Goal: Task Accomplishment & Management: Complete application form

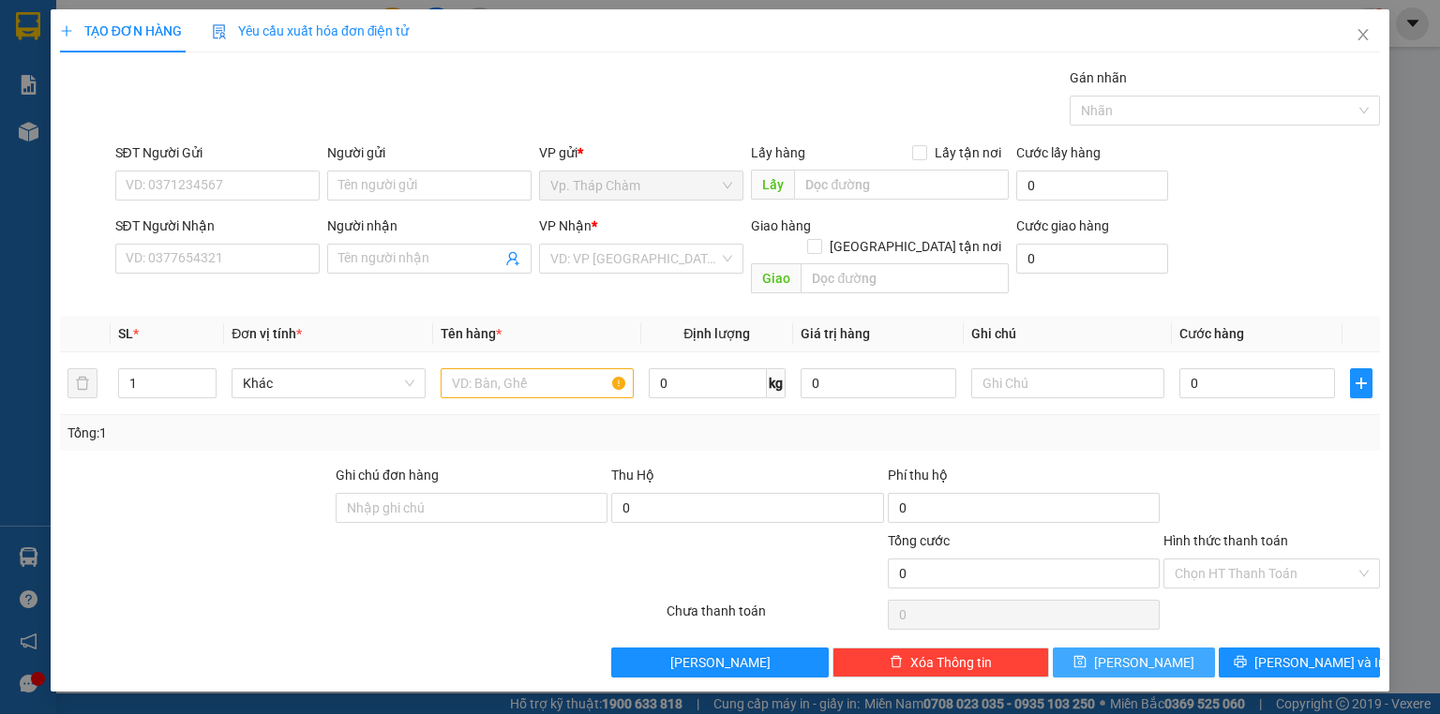
click at [1166, 648] on button "Lưu" at bounding box center [1134, 663] width 162 height 30
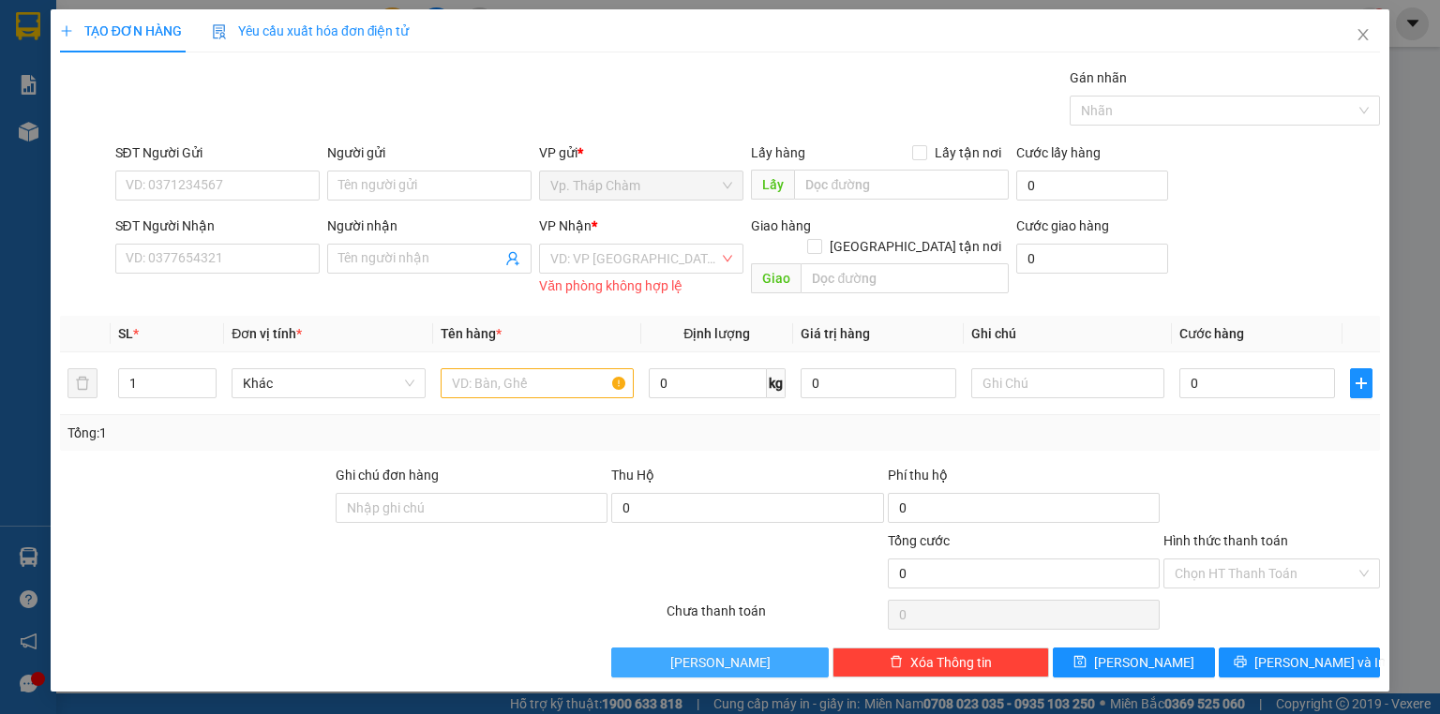
click at [776, 664] on button "Lưu nháp" at bounding box center [719, 663] width 216 height 30
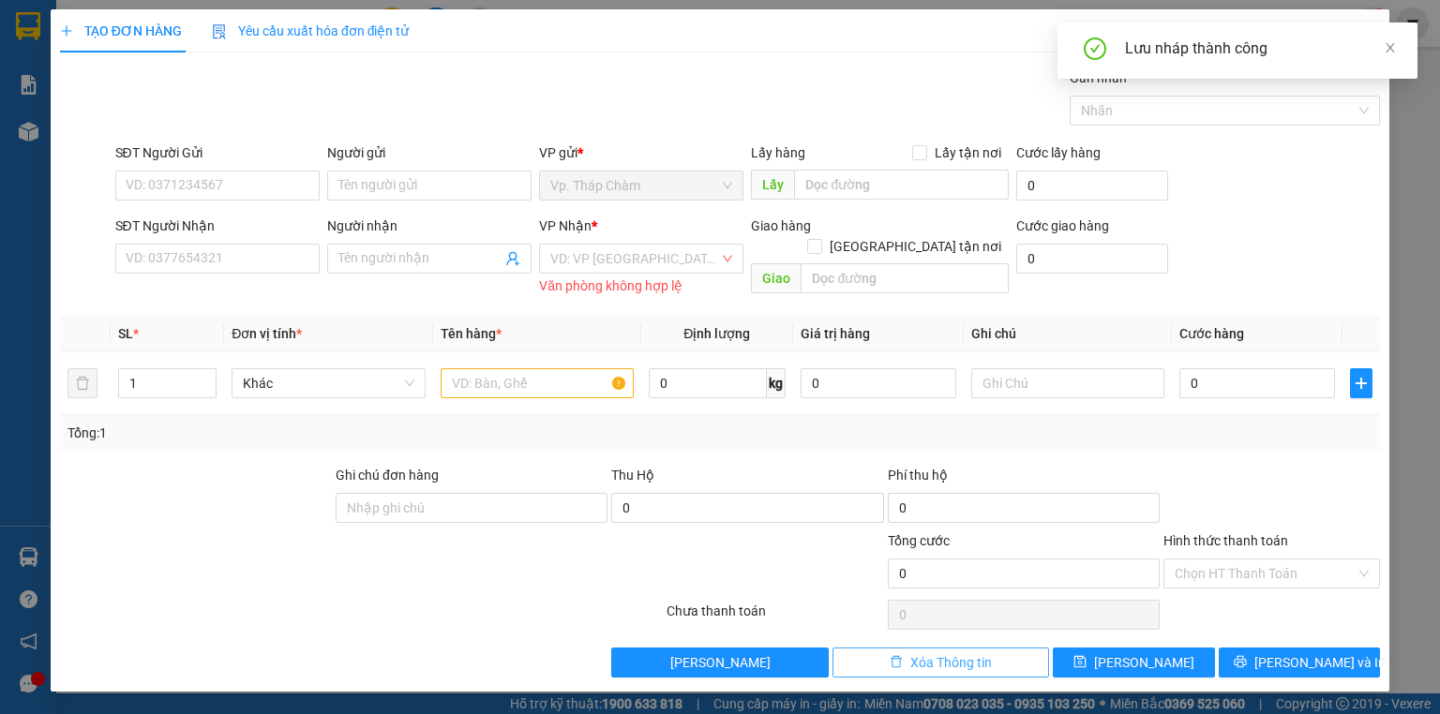
click at [963, 662] on span "Xóa Thông tin" at bounding box center [951, 662] width 82 height 21
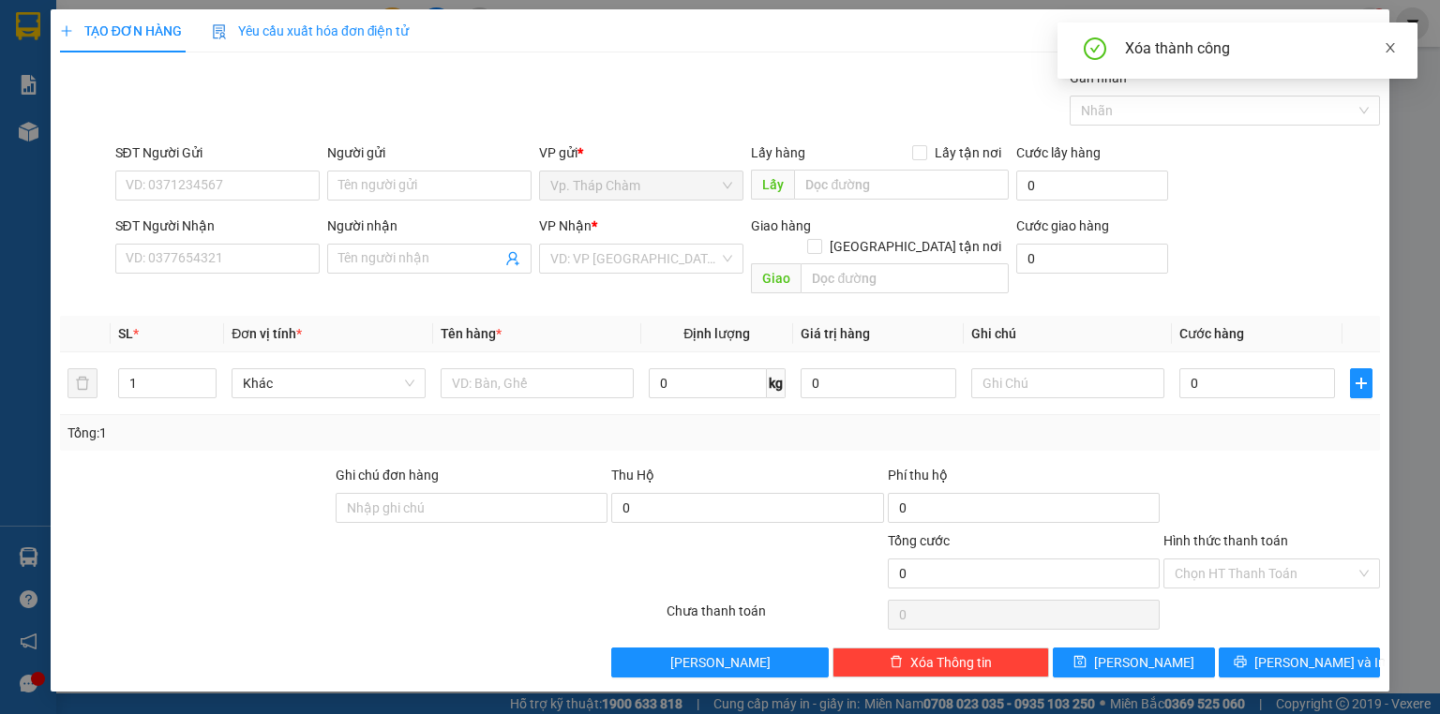
click at [1389, 53] on icon "close" at bounding box center [1389, 47] width 13 height 13
click at [1363, 43] on span "Close" at bounding box center [1362, 35] width 52 height 52
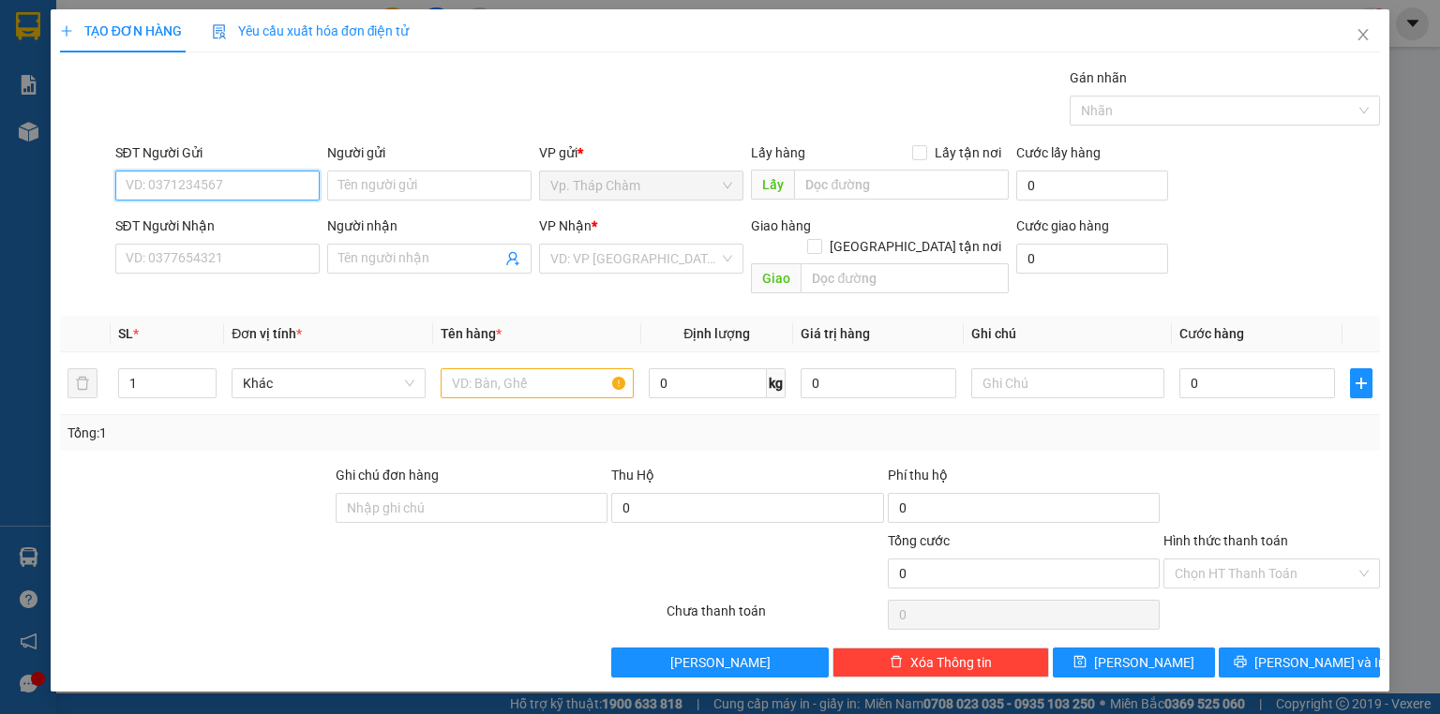
click at [274, 184] on input "SĐT Người Gửi" at bounding box center [217, 186] width 204 height 30
click at [256, 248] on input "SĐT Người Nhận" at bounding box center [217, 259] width 204 height 30
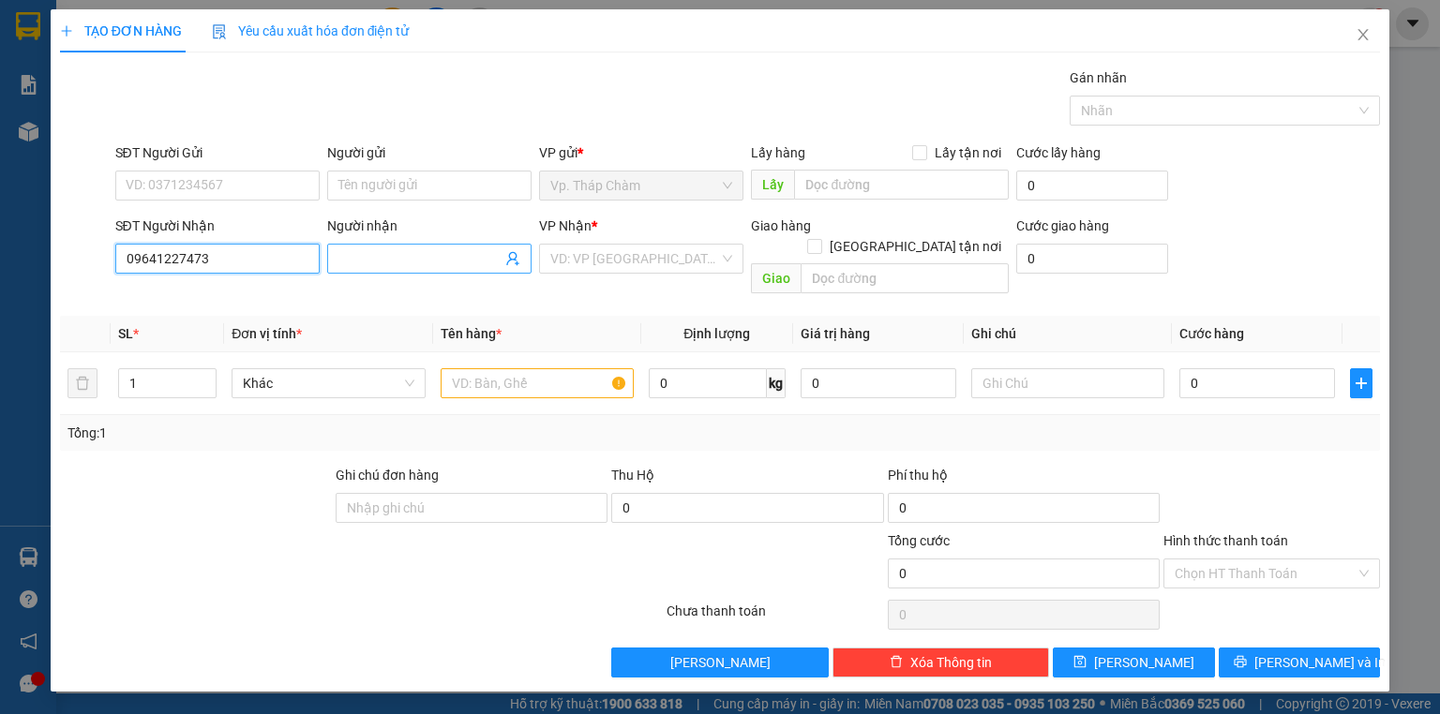
type input "09641227473"
click at [381, 262] on input "Người nhận" at bounding box center [419, 258] width 163 height 21
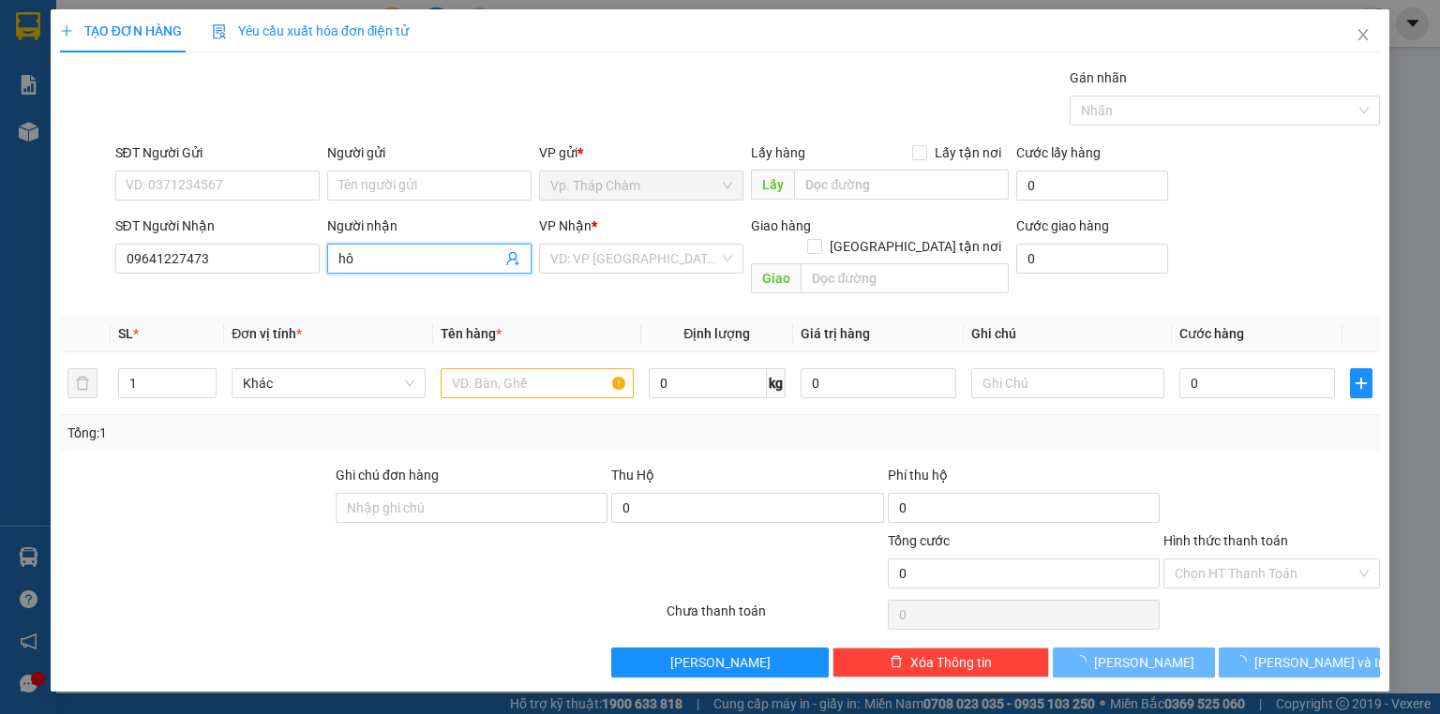
type input "h"
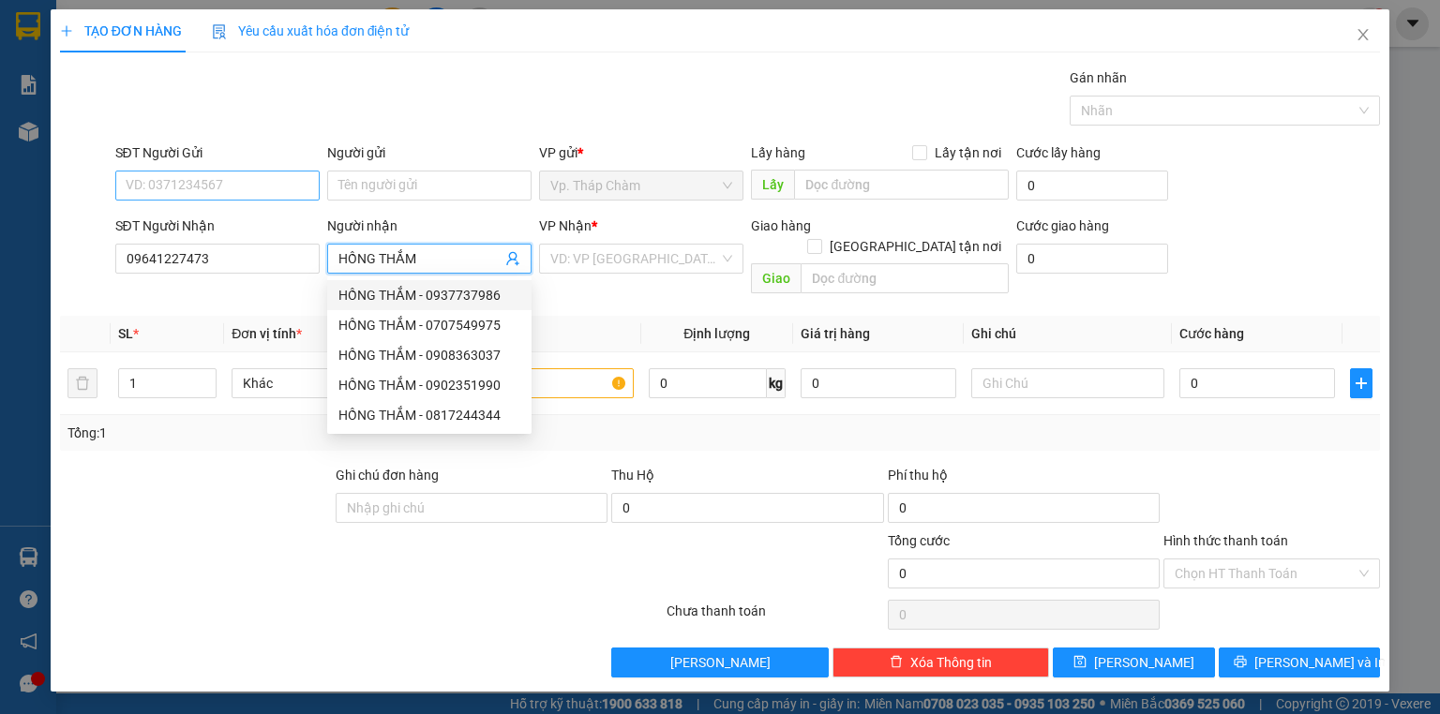
type input "HỒNG THẮM"
drag, startPoint x: 201, startPoint y: 185, endPoint x: 408, endPoint y: 202, distance: 207.8
click at [203, 186] on input "SĐT Người Gửi" at bounding box center [217, 186] width 204 height 30
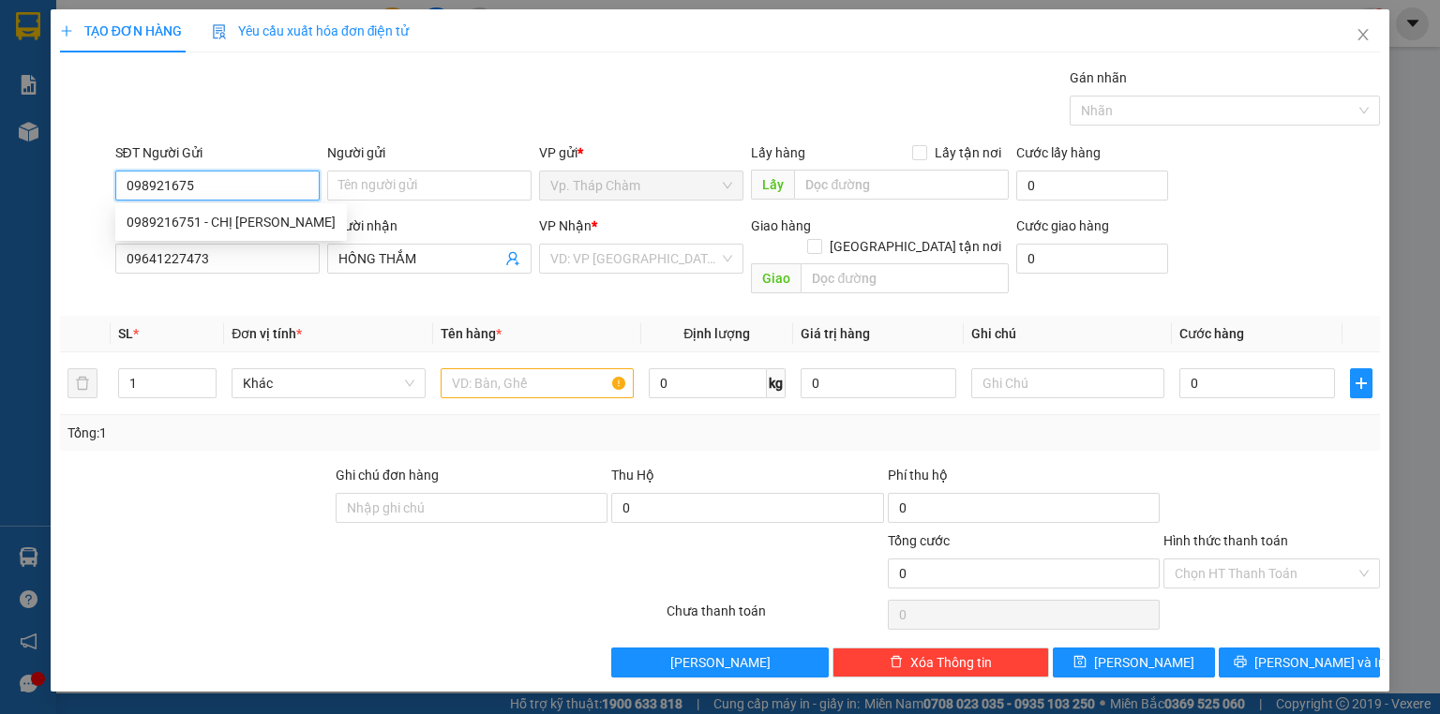
type input "0989216751"
click at [236, 217] on div "0989216751 - CHỊ CHI" at bounding box center [231, 222] width 209 height 21
type input "CHỊ [PERSON_NAME]"
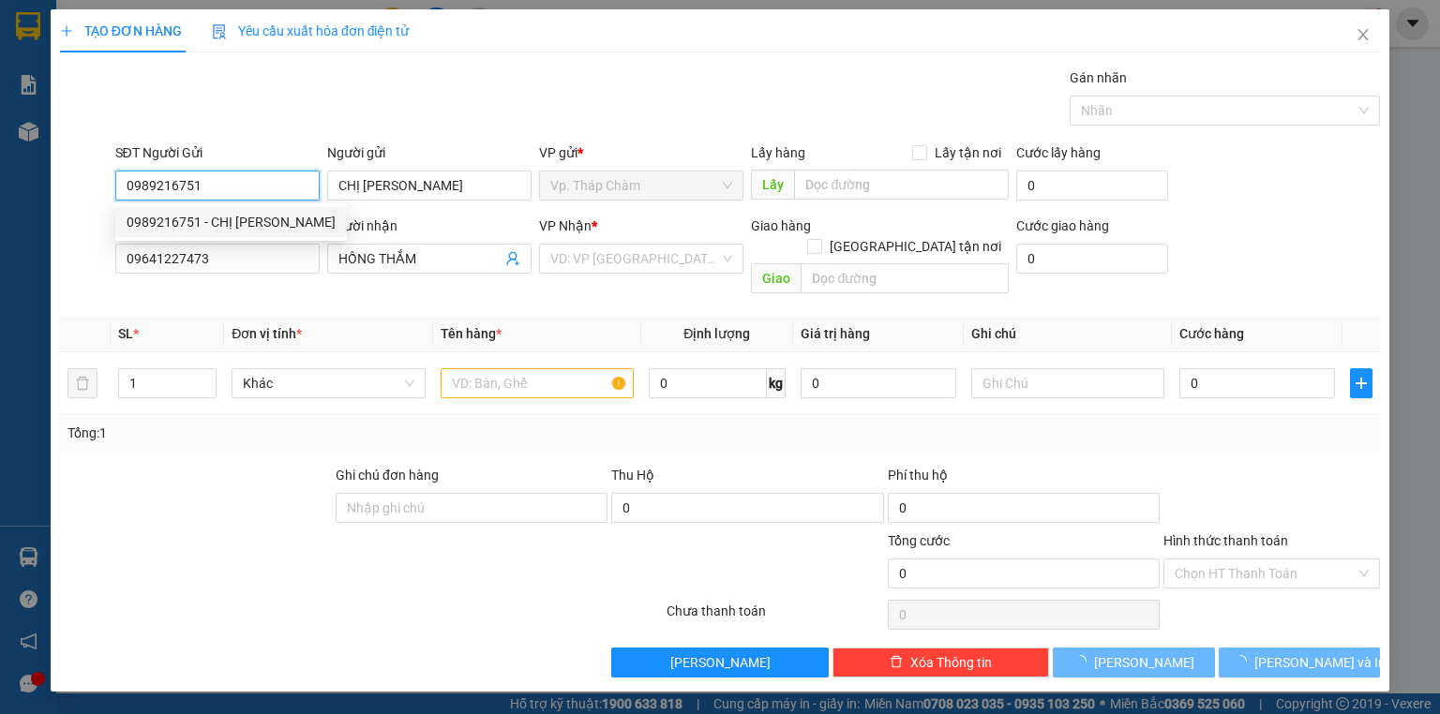
type input "30.000"
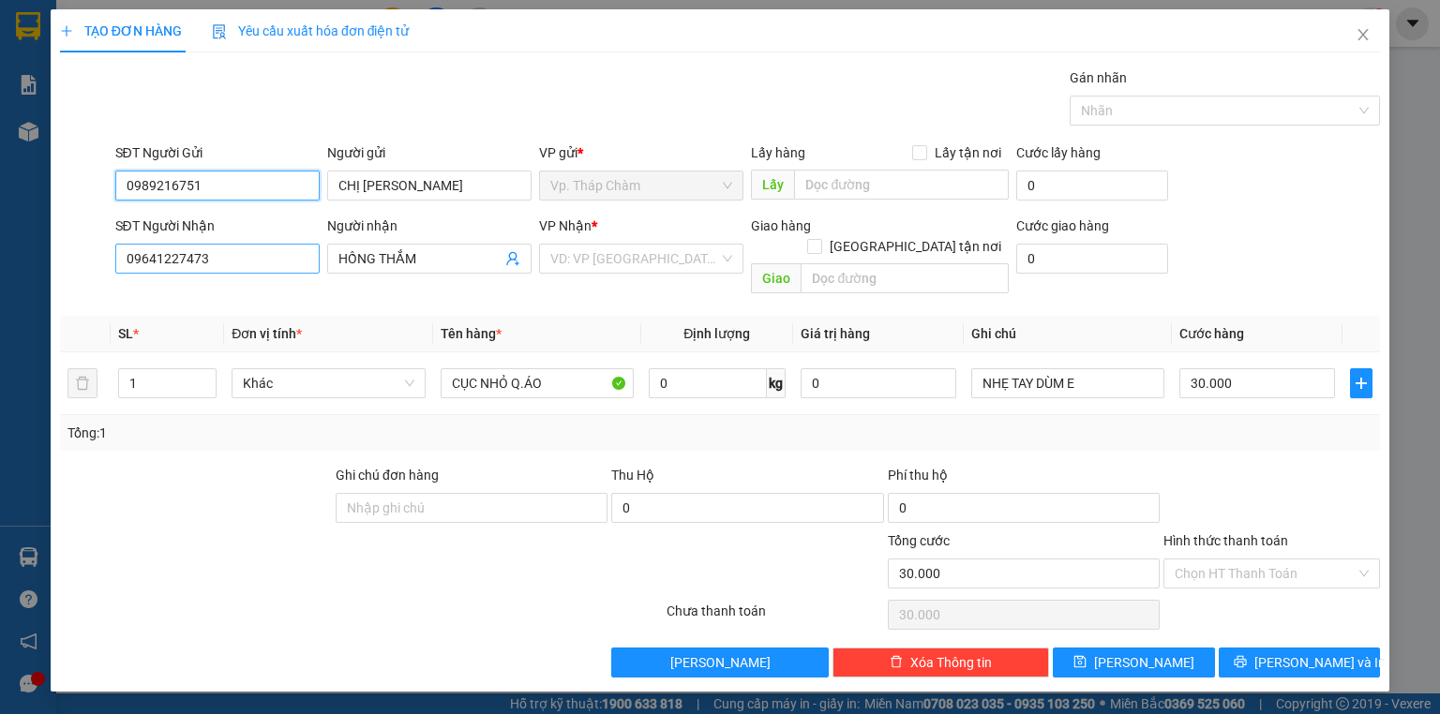
type input "0989216751"
click at [278, 262] on input "09641227473" at bounding box center [217, 259] width 204 height 30
click at [235, 173] on input "0989216751" at bounding box center [217, 186] width 204 height 30
click at [276, 115] on div "Gói vận chuyển * Tiêu chuẩn Gán nhãn Nhãn" at bounding box center [748, 100] width 1273 height 66
click at [180, 262] on input "09641227473" at bounding box center [217, 259] width 204 height 30
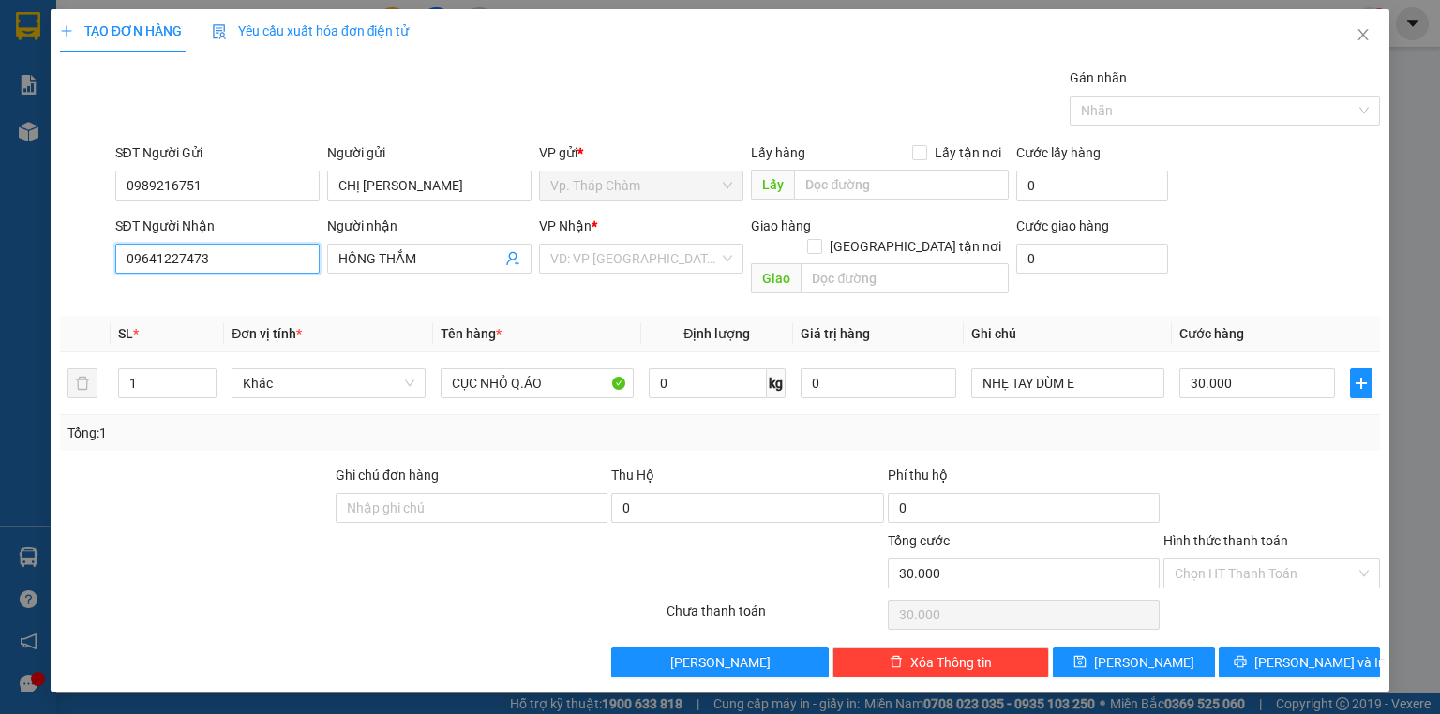
click at [195, 258] on input "09641227473" at bounding box center [217, 259] width 204 height 30
type input "0964122743"
click at [638, 261] on input "search" at bounding box center [634, 259] width 169 height 28
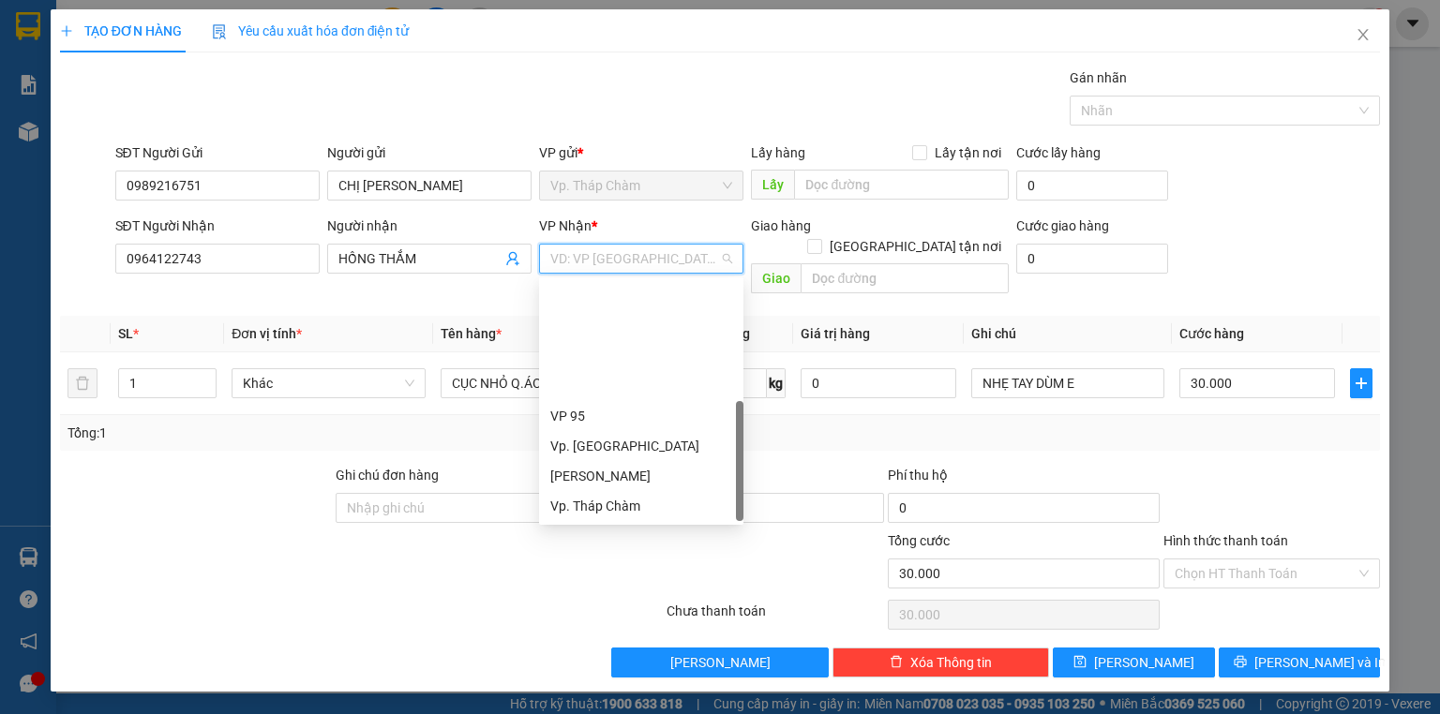
scroll to position [150, 0]
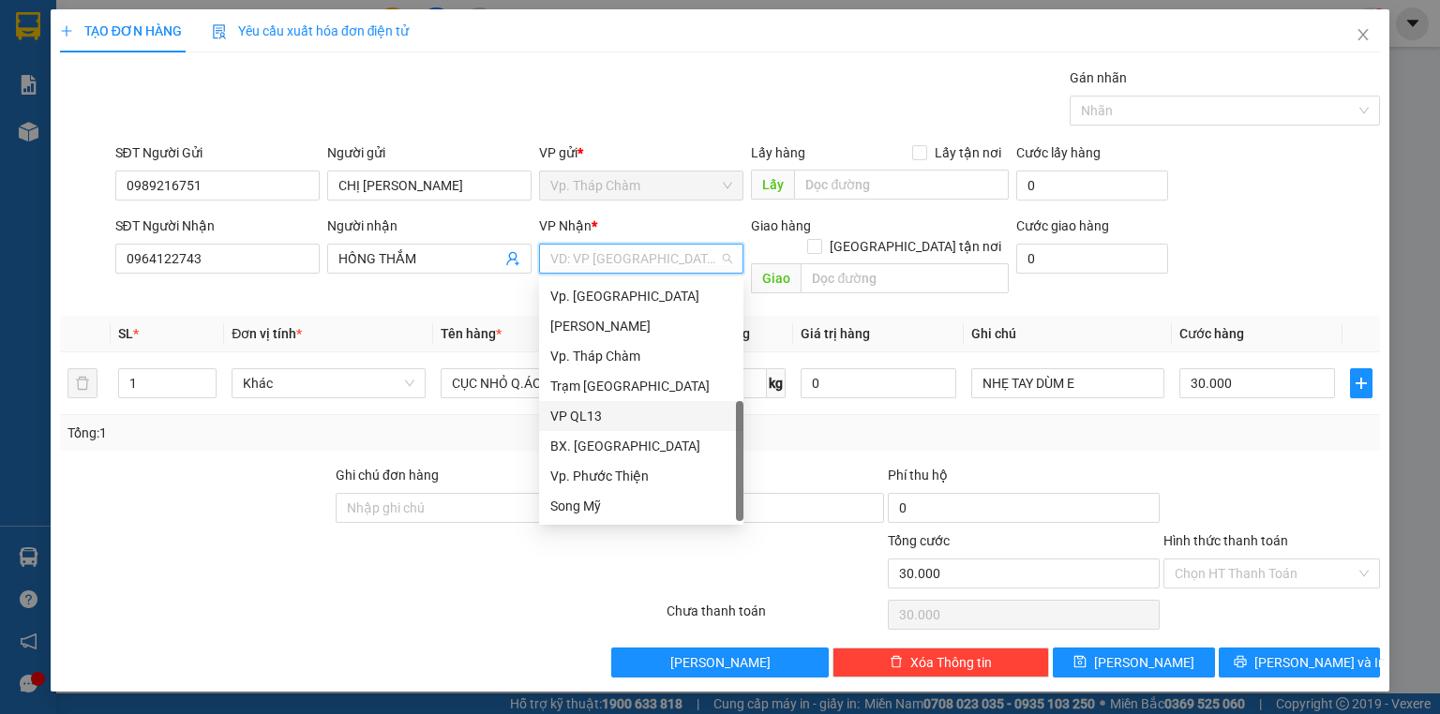
click at [596, 407] on div "VP QL13" at bounding box center [641, 416] width 182 height 21
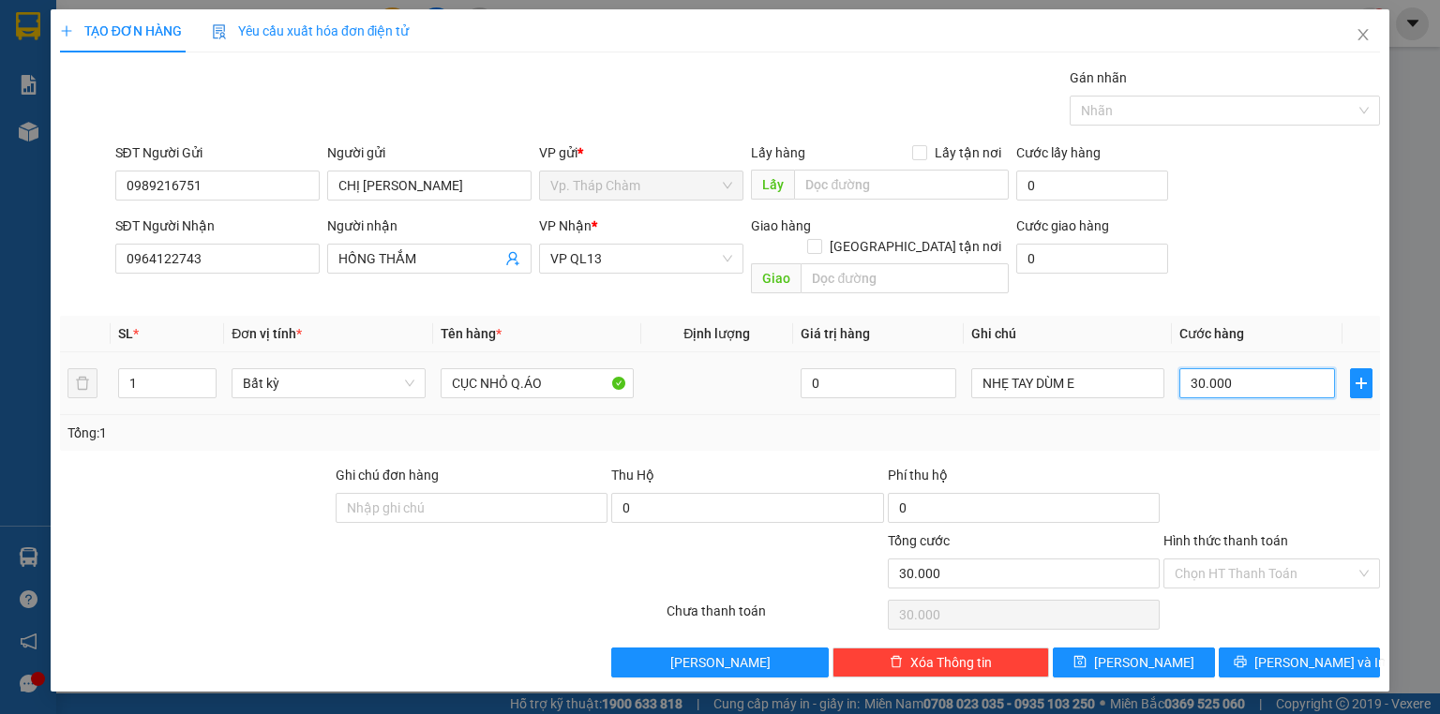
click at [1237, 368] on input "30.000" at bounding box center [1257, 383] width 156 height 30
type input "5"
type input "50"
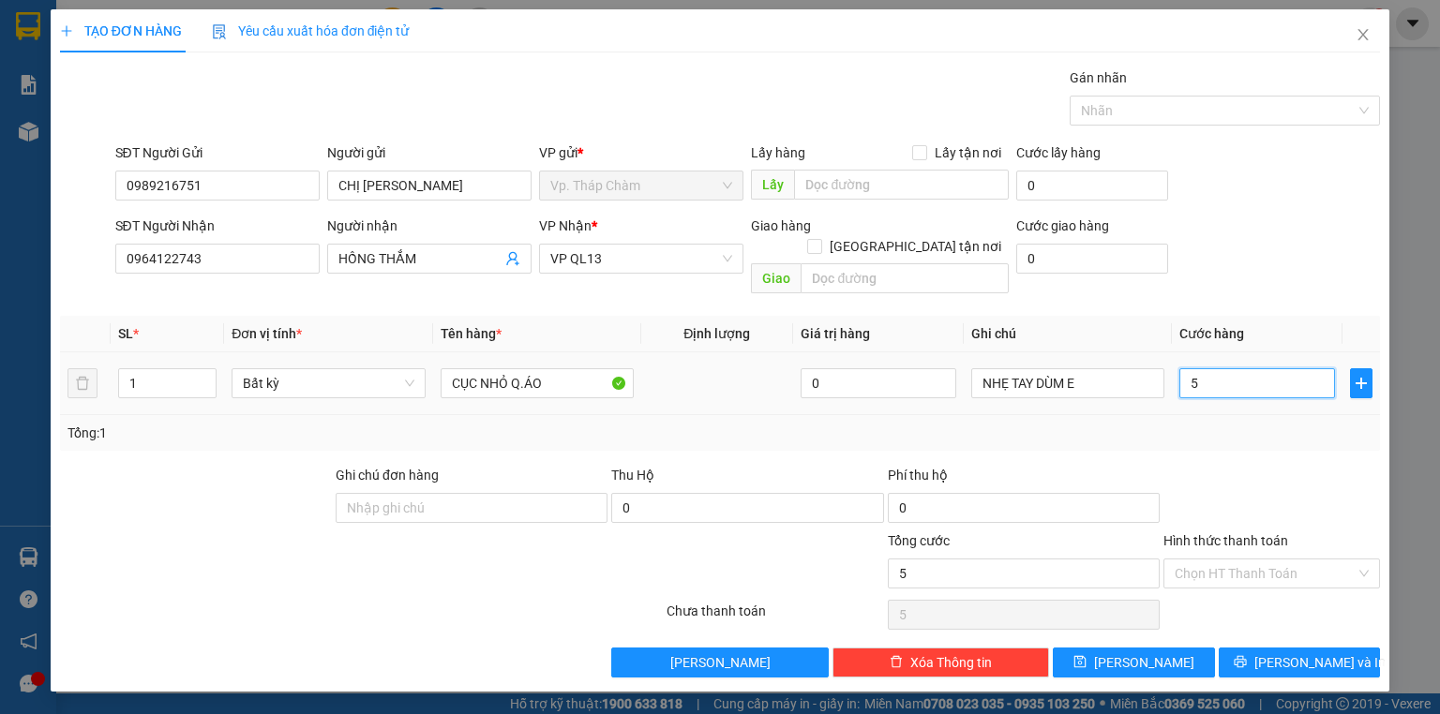
type input "50"
type input "50.000"
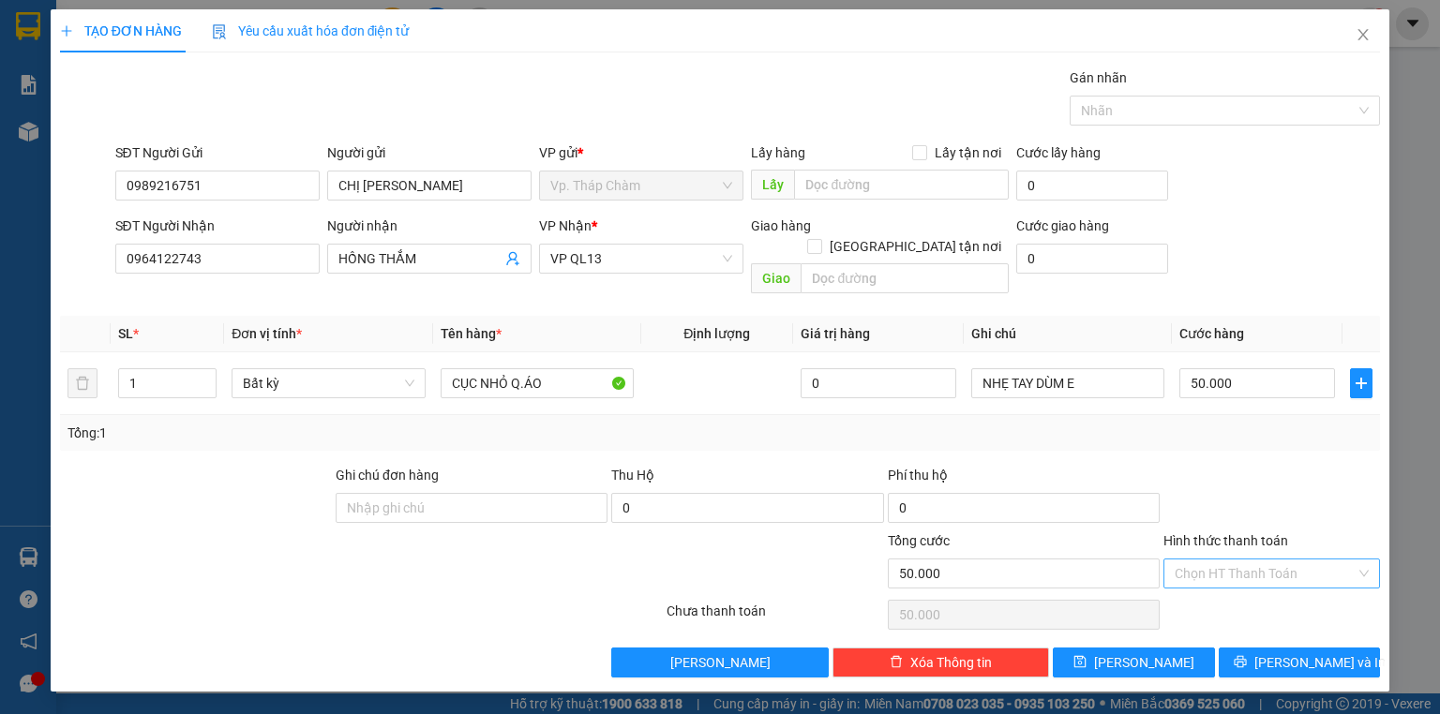
click at [1338, 560] on input "Hình thức thanh toán" at bounding box center [1264, 574] width 181 height 28
click at [1244, 399] on div "Tại văn phòng" at bounding box center [1271, 393] width 194 height 21
type input "0"
click at [1246, 656] on icon "printer" at bounding box center [1239, 662] width 12 height 12
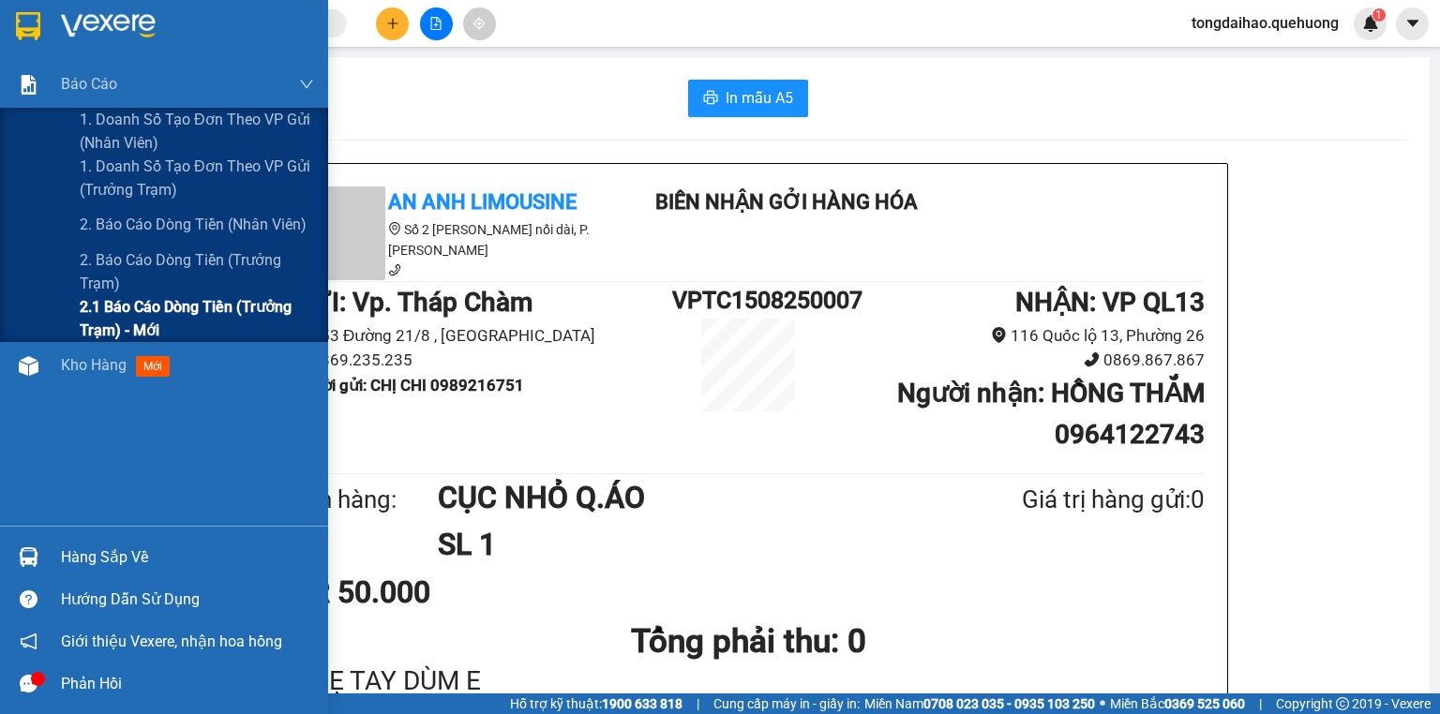
drag, startPoint x: 91, startPoint y: 290, endPoint x: 67, endPoint y: 318, distance: 36.6
click at [70, 317] on div "1. Doanh số tạo đơn theo VP gửi (nhân viên) 1. Doanh số tạo đơn theo VP gửi (tr…" at bounding box center [164, 225] width 328 height 234
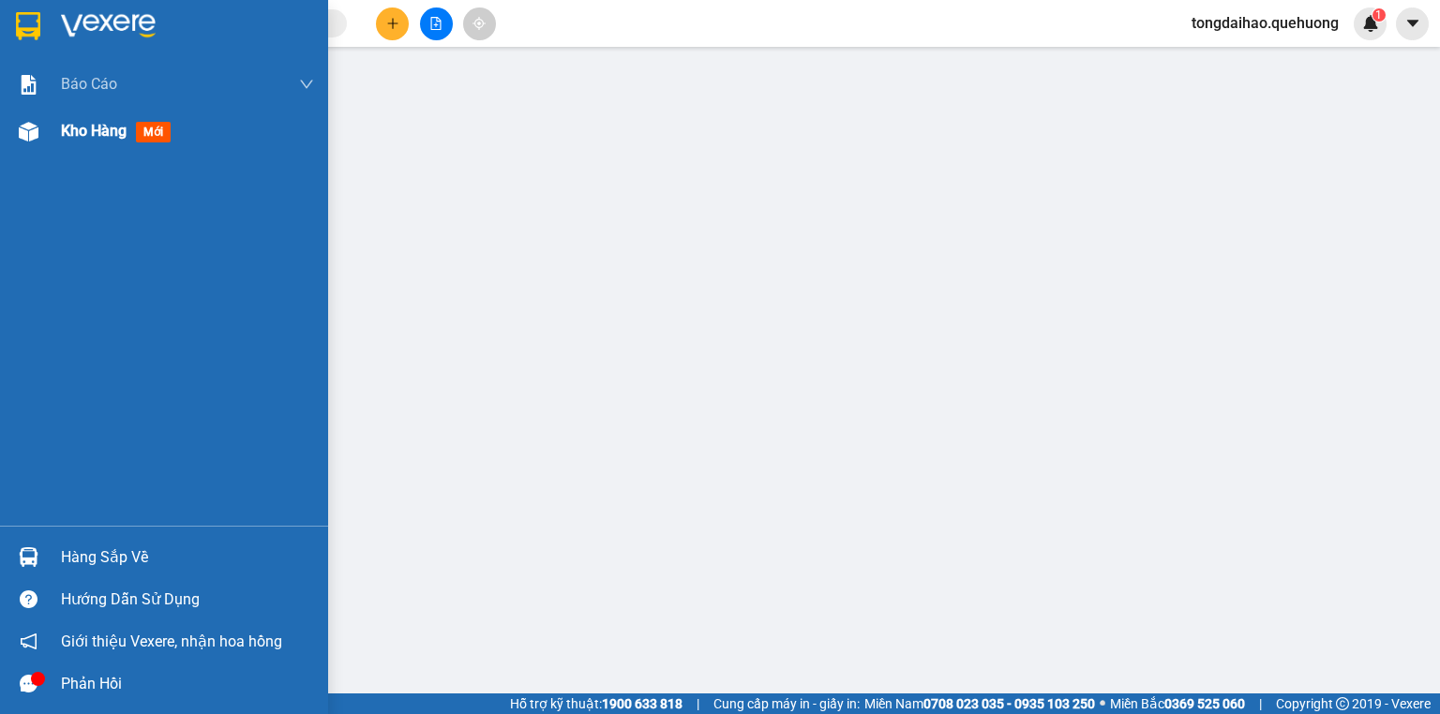
click at [82, 131] on span "Kho hàng" at bounding box center [94, 131] width 66 height 18
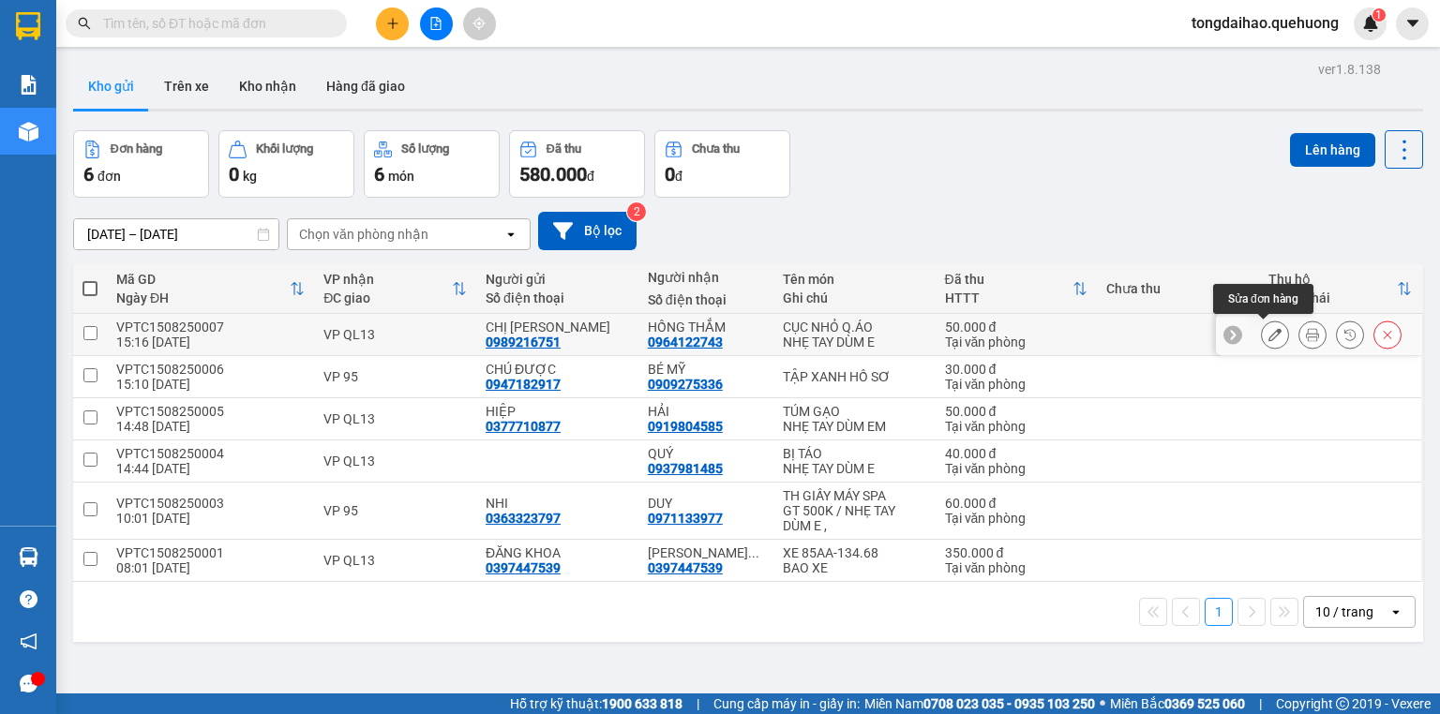
click at [1268, 333] on icon at bounding box center [1274, 334] width 13 height 13
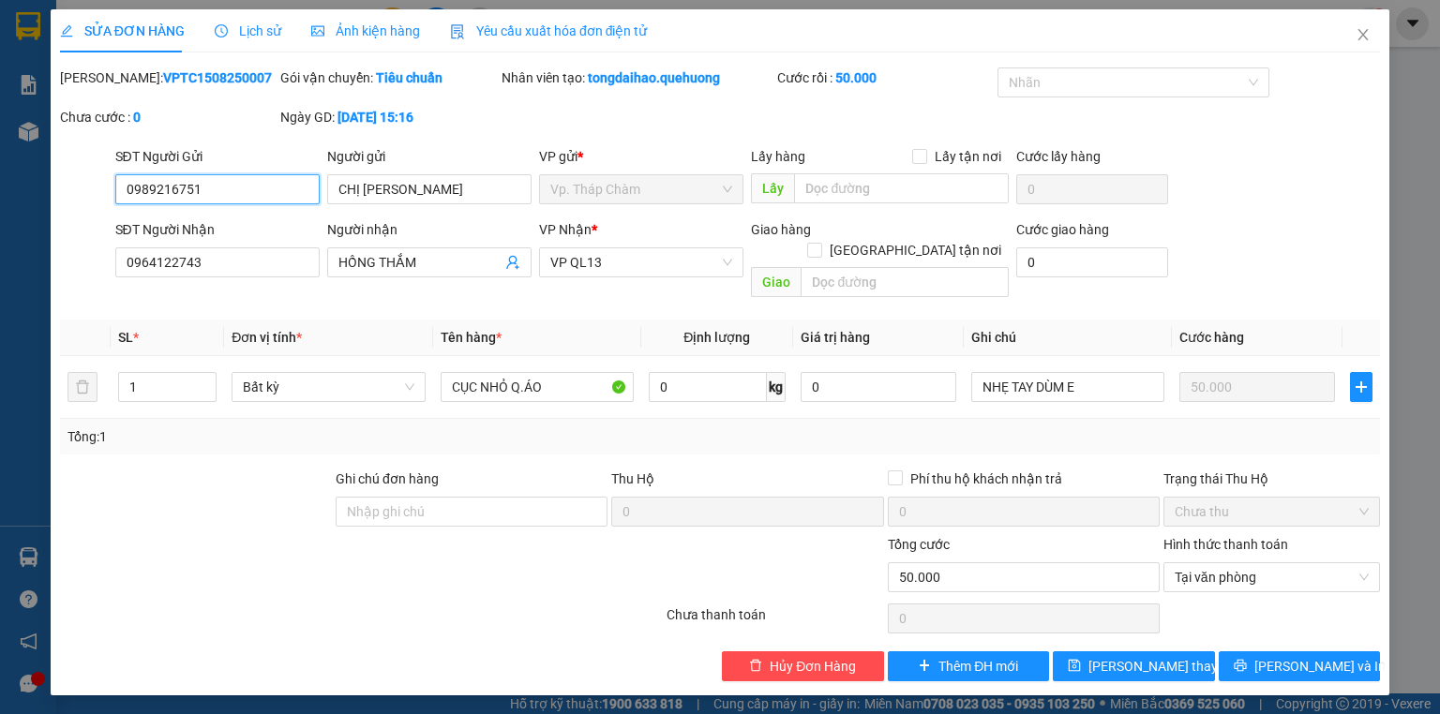
type input "0989216751"
type input "0964122743"
type input "50.000"
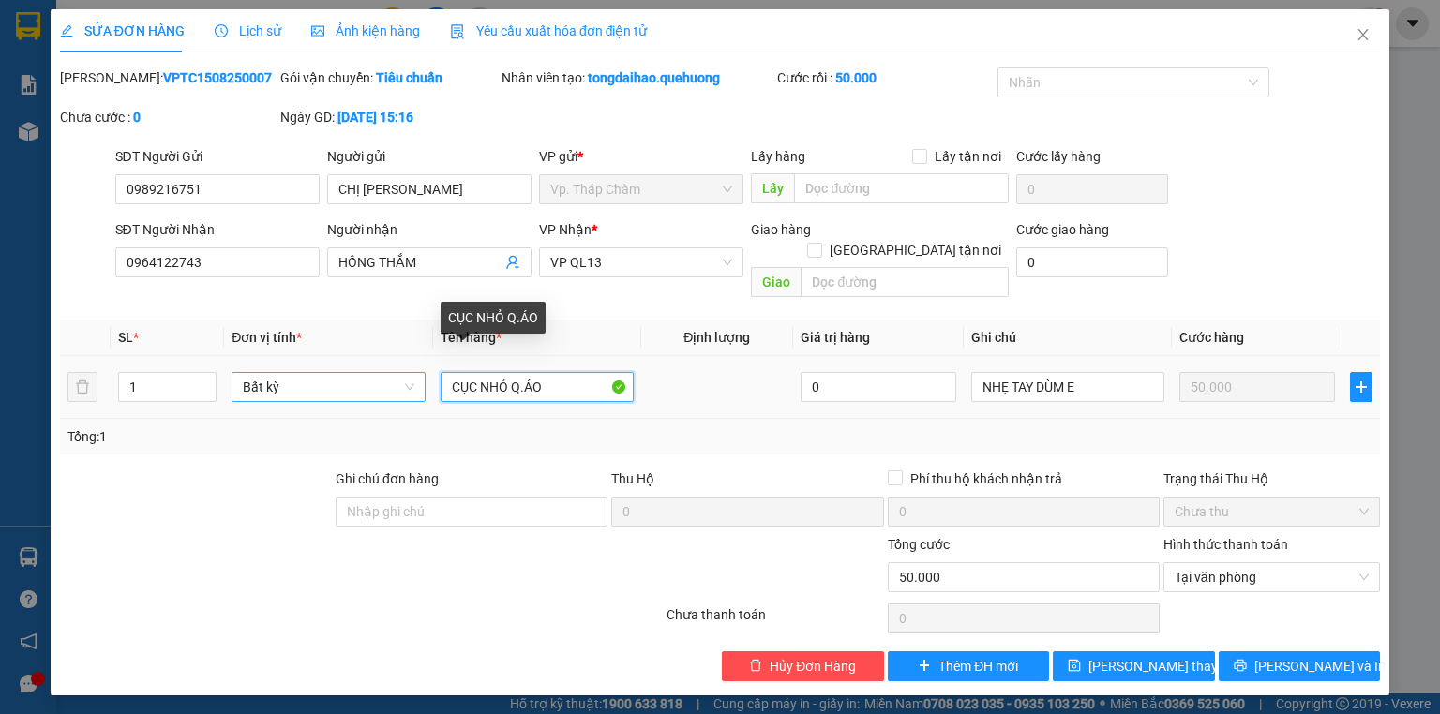
drag, startPoint x: 571, startPoint y: 356, endPoint x: 353, endPoint y: 379, distance: 218.6
click at [353, 379] on tr "1 Bất kỳ CỤC NHỎ Q.ÁO 0 NHẸ TAY DÙM E 50.000" at bounding box center [720, 387] width 1320 height 63
drag, startPoint x: 515, startPoint y: 364, endPoint x: 1300, endPoint y: 314, distance: 787.0
click at [1294, 320] on table "SL * Đơn vị tính * Tên hàng * Định lượng Giá trị hàng Ghi chú Cước hàng 1 Bất k…" at bounding box center [720, 369] width 1320 height 99
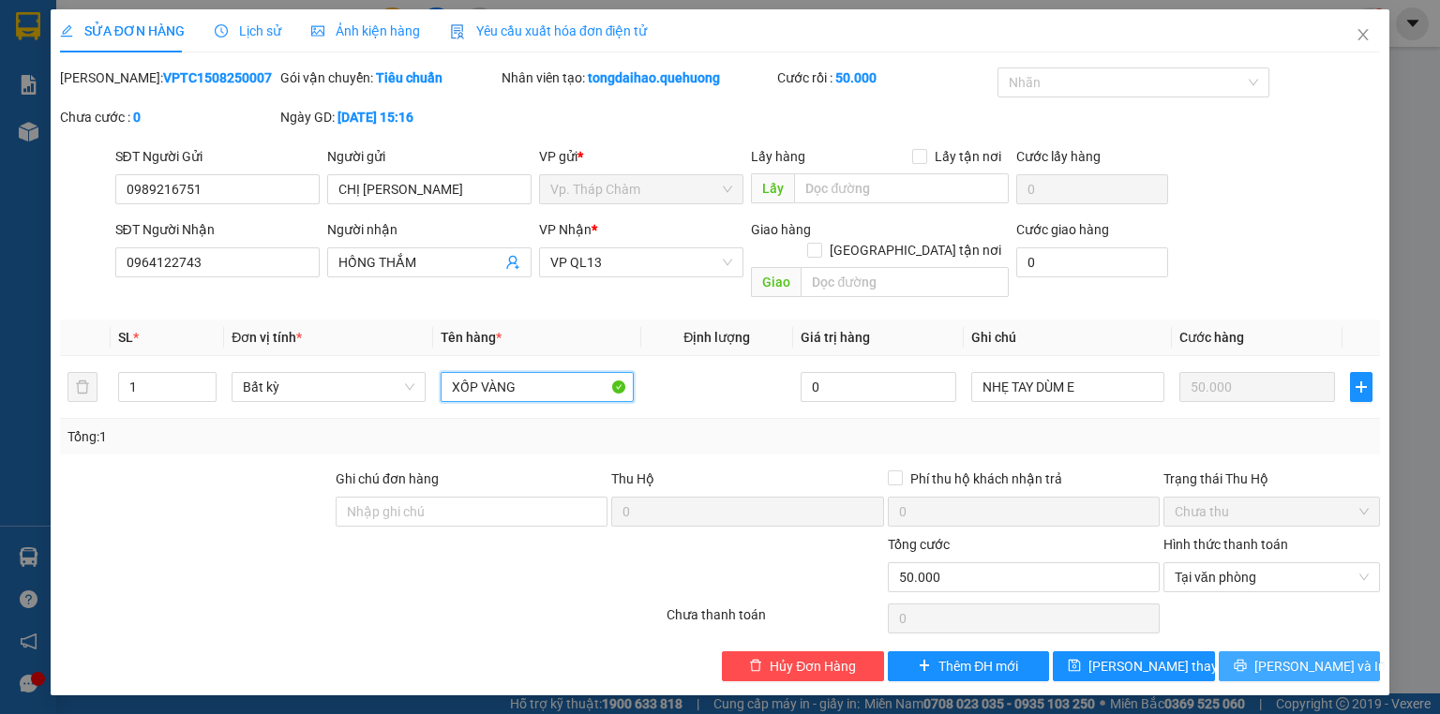
type input "XỐP VÀNG"
click at [1251, 653] on button "[PERSON_NAME] và In" at bounding box center [1299, 666] width 162 height 30
